Goal: Task Accomplishment & Management: Use online tool/utility

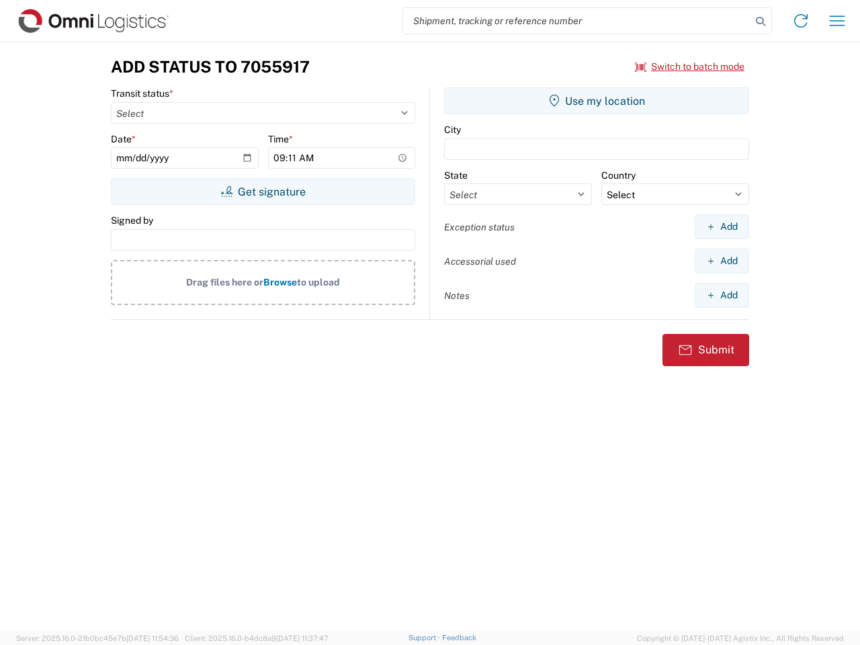
click at [577, 21] on input "search" at bounding box center [577, 21] width 348 height 26
click at [761, 22] on icon at bounding box center [760, 21] width 19 height 19
click at [801, 21] on icon at bounding box center [801, 21] width 22 height 22
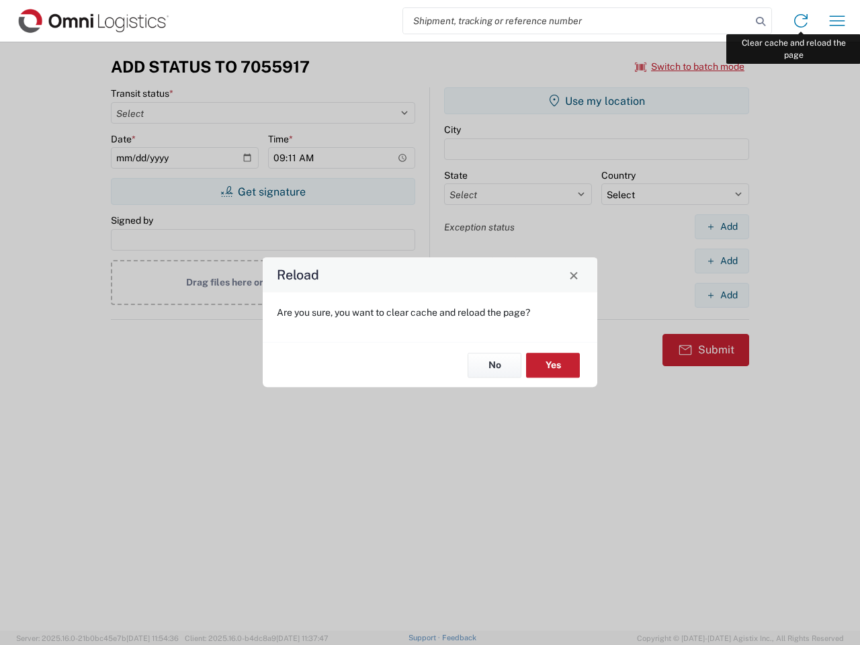
click at [837, 21] on div "Reload Are you sure, you want to clear cache and reload the page? No Yes" at bounding box center [430, 322] width 860 height 645
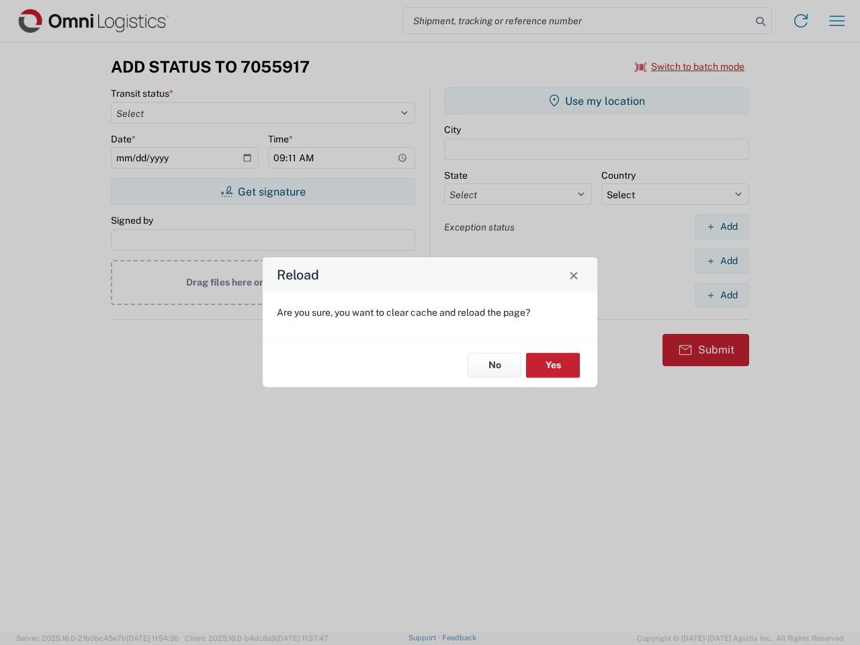
click at [690, 67] on div "Reload Are you sure, you want to clear cache and reload the page? No Yes" at bounding box center [430, 322] width 860 height 645
click at [263, 192] on div "Reload Are you sure, you want to clear cache and reload the page? No Yes" at bounding box center [430, 322] width 860 height 645
click at [597, 101] on div "Reload Are you sure, you want to clear cache and reload the page? No Yes" at bounding box center [430, 322] width 860 height 645
click at [722, 227] on div "Reload Are you sure, you want to clear cache and reload the page? No Yes" at bounding box center [430, 322] width 860 height 645
click at [722, 261] on div "Reload Are you sure, you want to clear cache and reload the page? No Yes" at bounding box center [430, 322] width 860 height 645
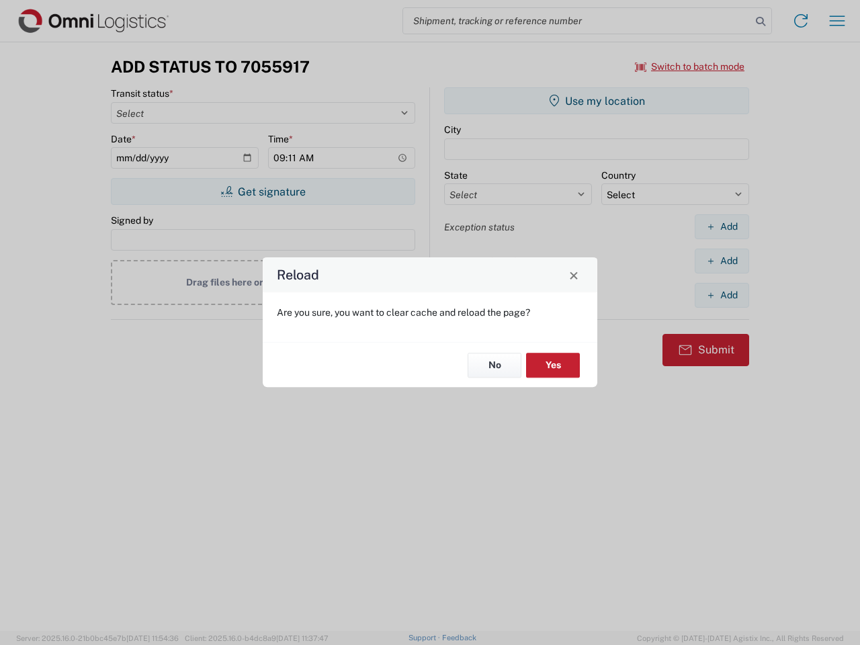
click at [722, 295] on div "Reload Are you sure, you want to clear cache and reload the page? No Yes" at bounding box center [430, 322] width 860 height 645
